Goal: Information Seeking & Learning: Learn about a topic

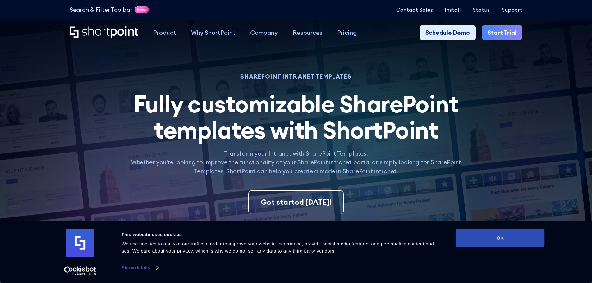
click at [499, 245] on button "OK" at bounding box center [500, 238] width 89 height 18
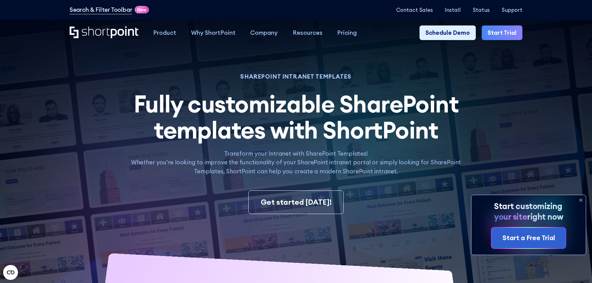
click at [575, 222] on icon at bounding box center [528, 225] width 114 height 60
click at [579, 200] on icon at bounding box center [580, 200] width 10 height 10
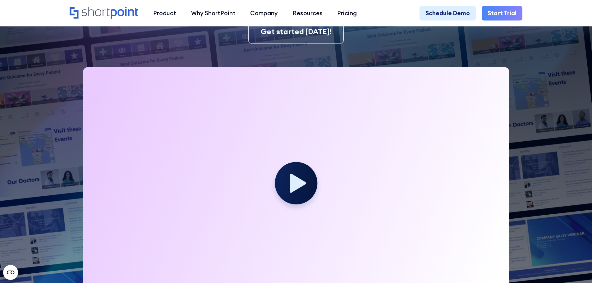
scroll to position [186, 0]
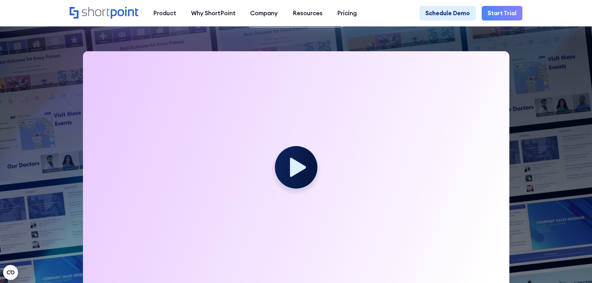
click at [298, 171] on icon at bounding box center [298, 167] width 16 height 19
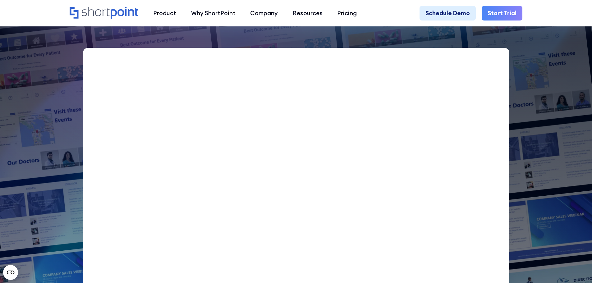
scroll to position [155, 0]
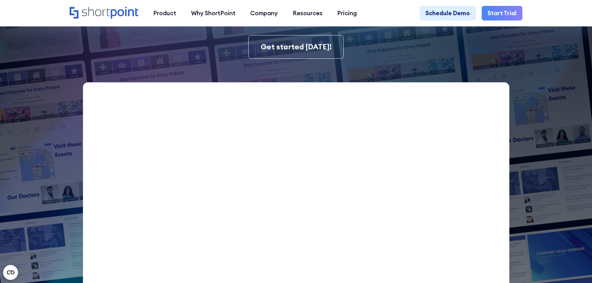
click at [530, 148] on img at bounding box center [281, 39] width 621 height 389
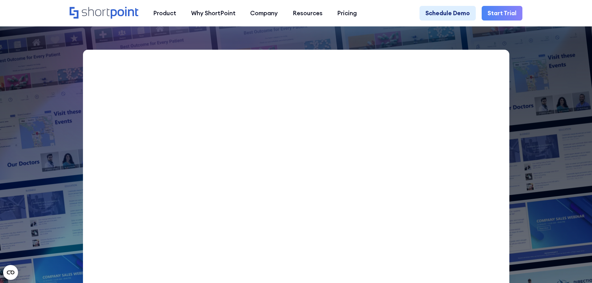
scroll to position [186, 0]
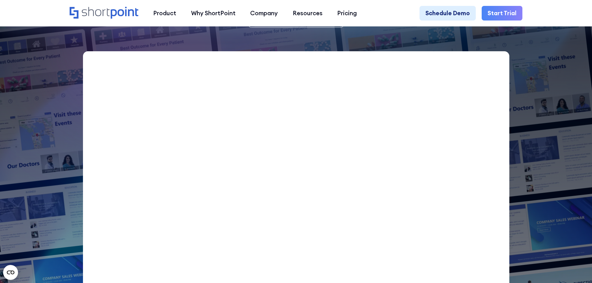
click at [550, 88] on img at bounding box center [281, 8] width 621 height 389
click at [50, 110] on img at bounding box center [281, 8] width 621 height 389
